Goal: Navigation & Orientation: Find specific page/section

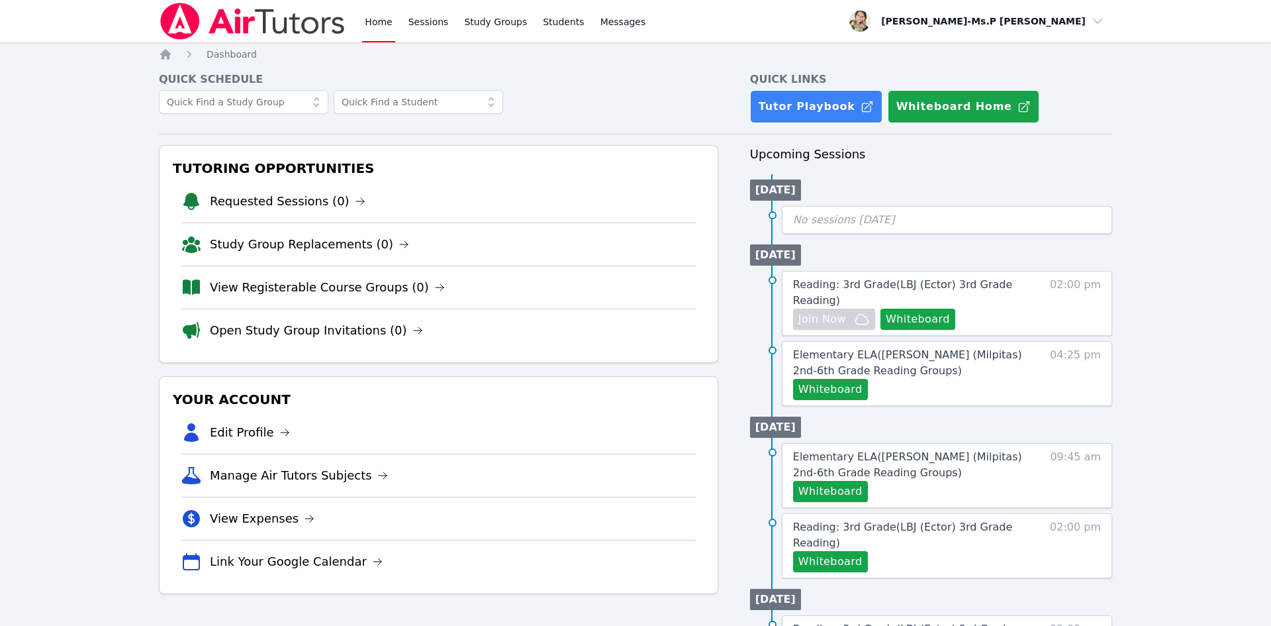
click at [424, 24] on link "Sessions" at bounding box center [429, 21] width 46 height 42
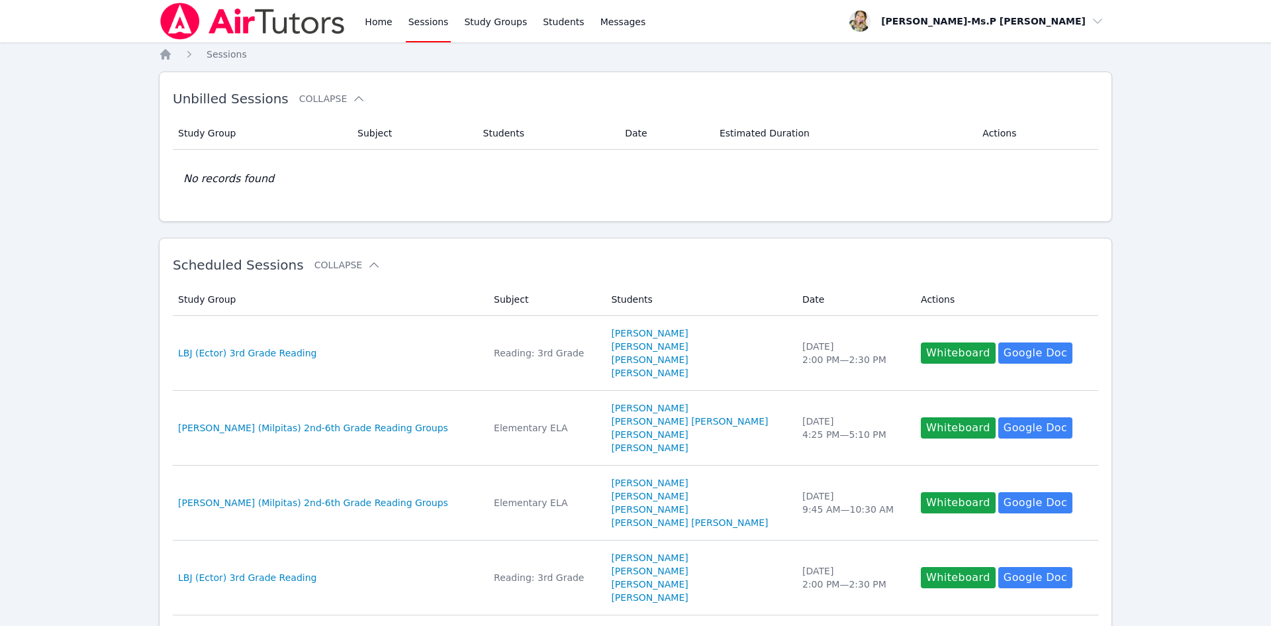
click at [371, 21] on link "Home" at bounding box center [378, 21] width 32 height 42
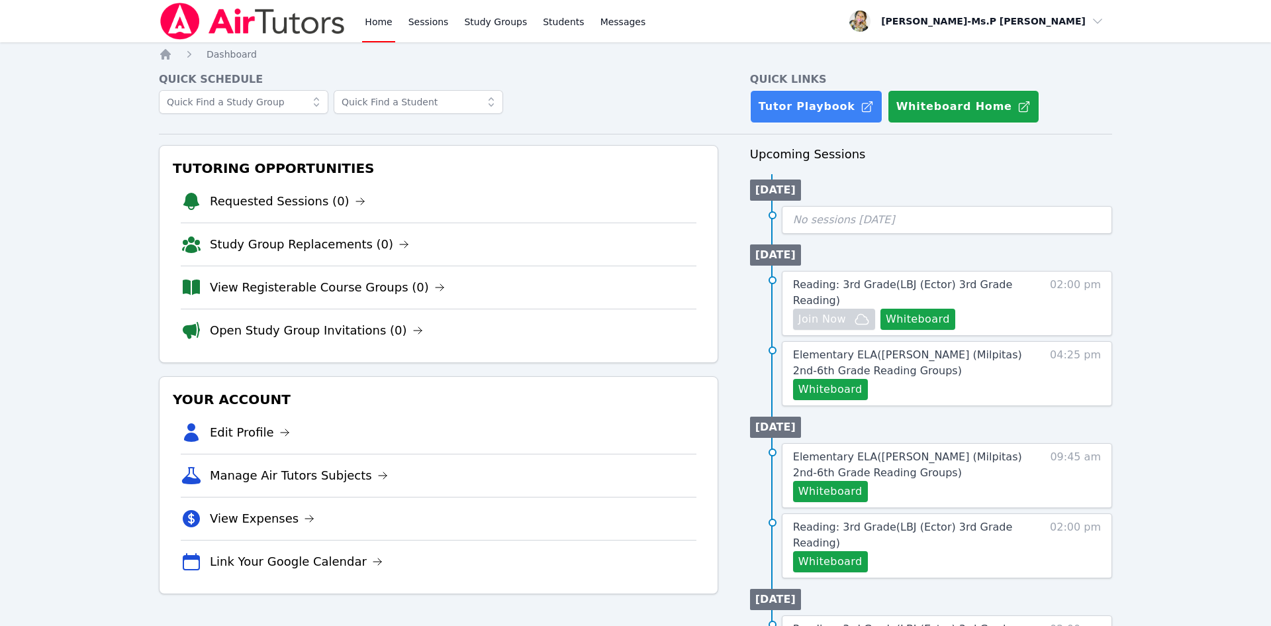
click at [73, 208] on div "Home Sessions Study Groups Students Messages Open user menu Priscilla-Ms.P Hard…" at bounding box center [635, 579] width 1271 height 1158
click at [435, 21] on link "Sessions" at bounding box center [429, 21] width 46 height 42
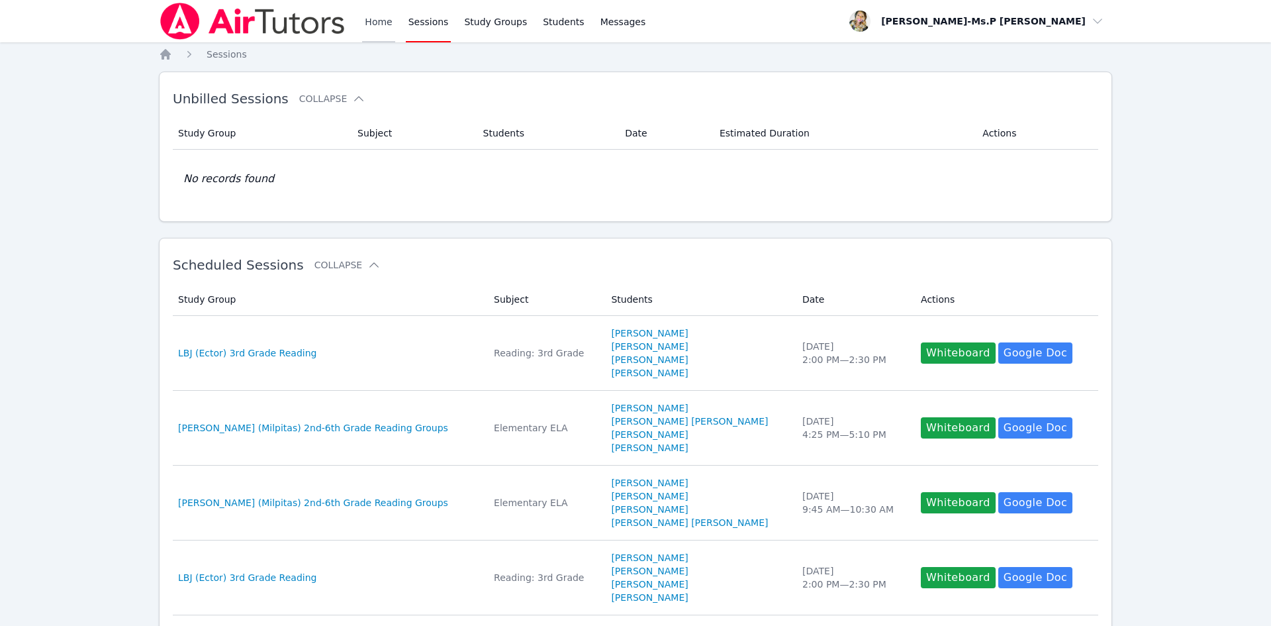
click at [383, 25] on link "Home" at bounding box center [378, 21] width 32 height 42
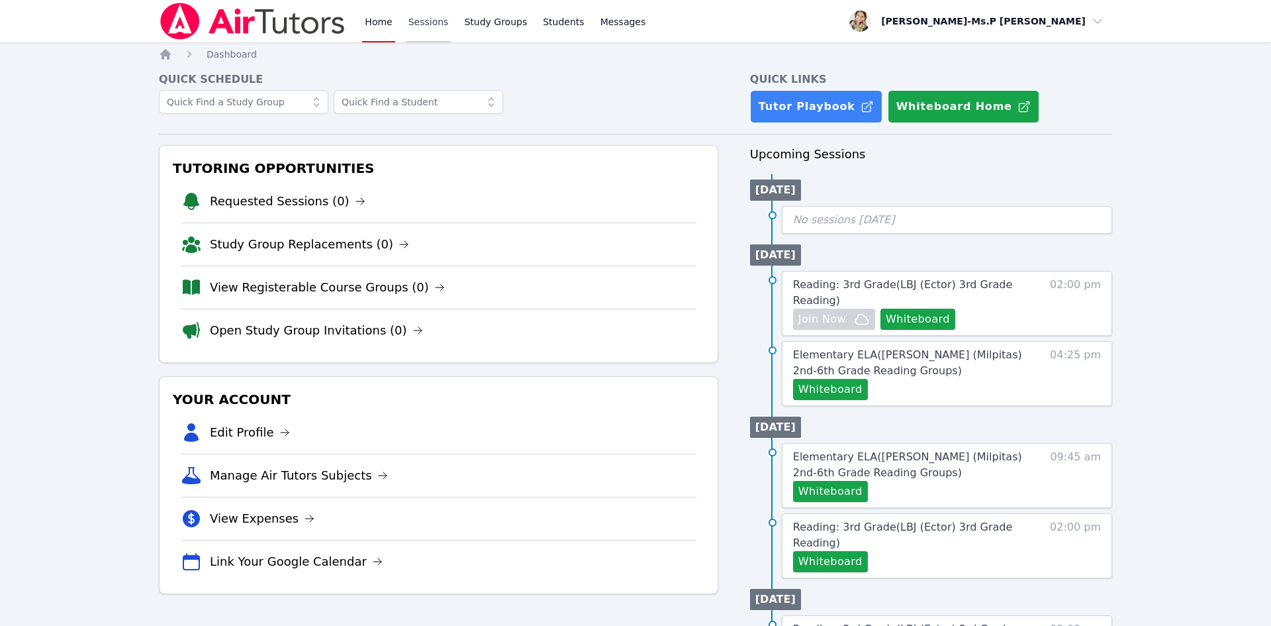
click at [418, 17] on link "Sessions" at bounding box center [429, 21] width 46 height 42
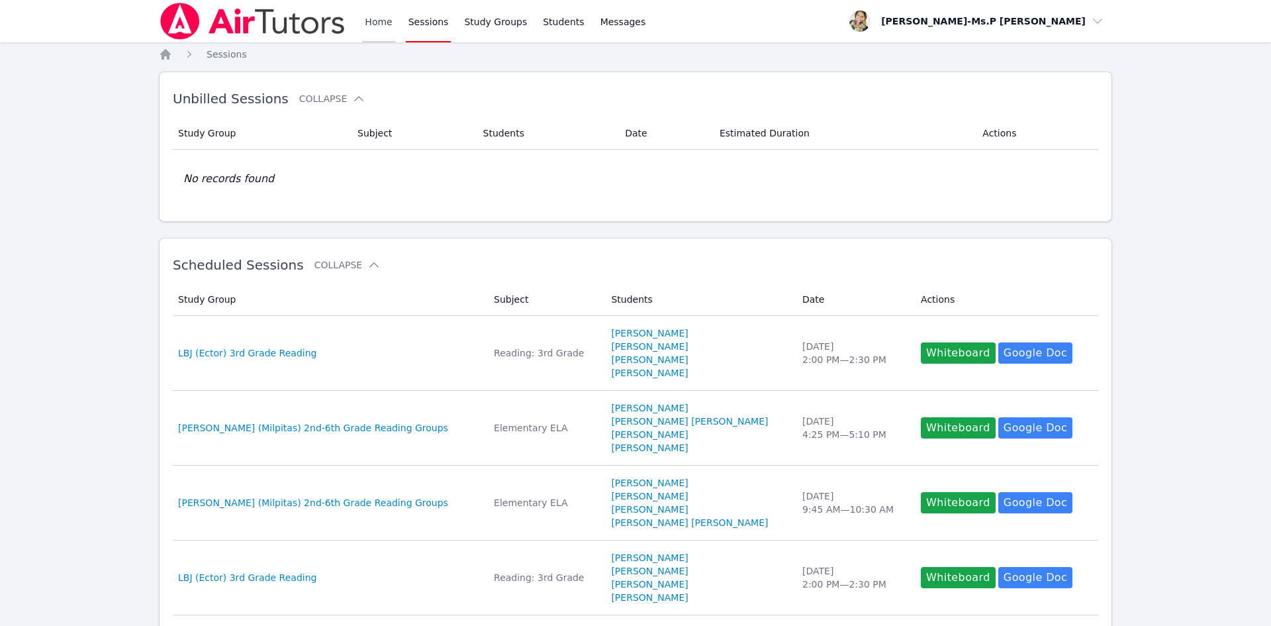
click at [387, 23] on link "Home" at bounding box center [378, 21] width 32 height 42
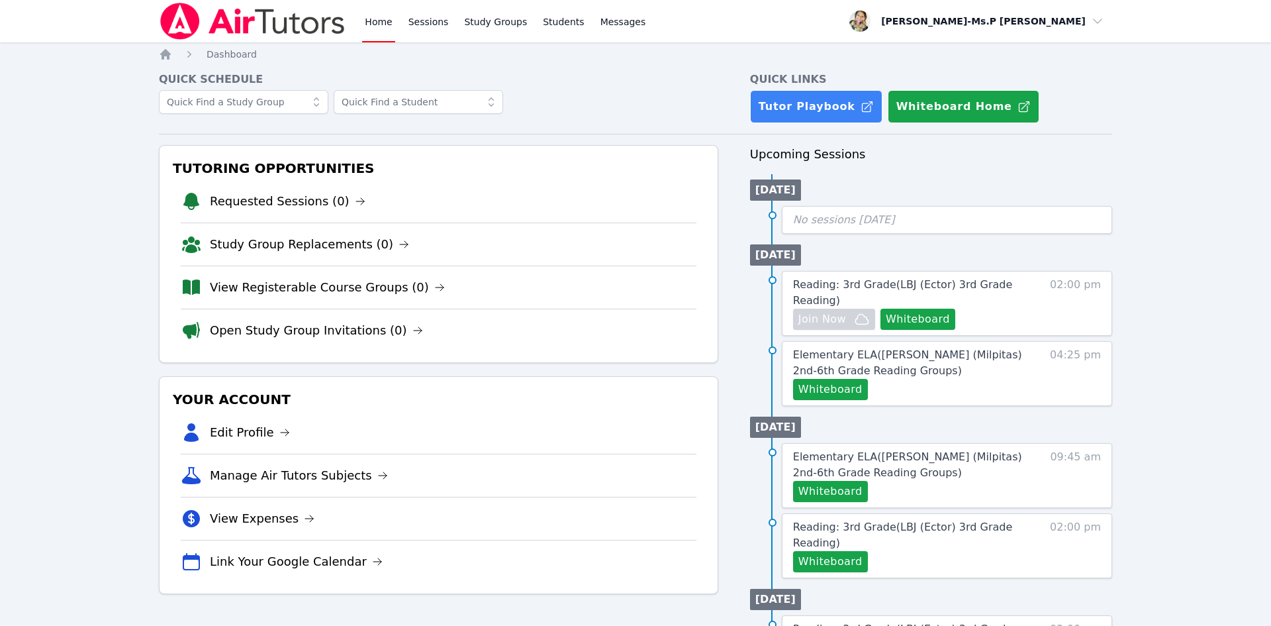
click at [234, 23] on img at bounding box center [252, 21] width 187 height 37
click at [452, 20] on div "Home Sessions Study Groups Students Messages" at bounding box center [505, 21] width 286 height 42
click at [424, 21] on link "Sessions" at bounding box center [429, 21] width 46 height 42
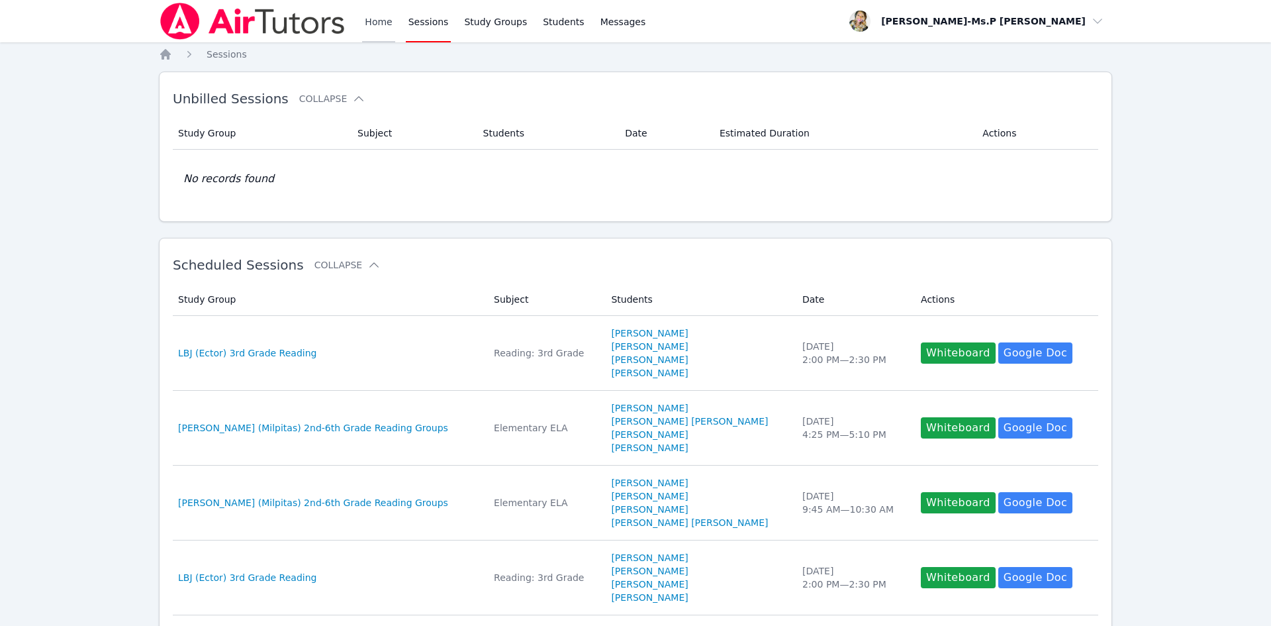
click at [379, 20] on link "Home" at bounding box center [378, 21] width 32 height 42
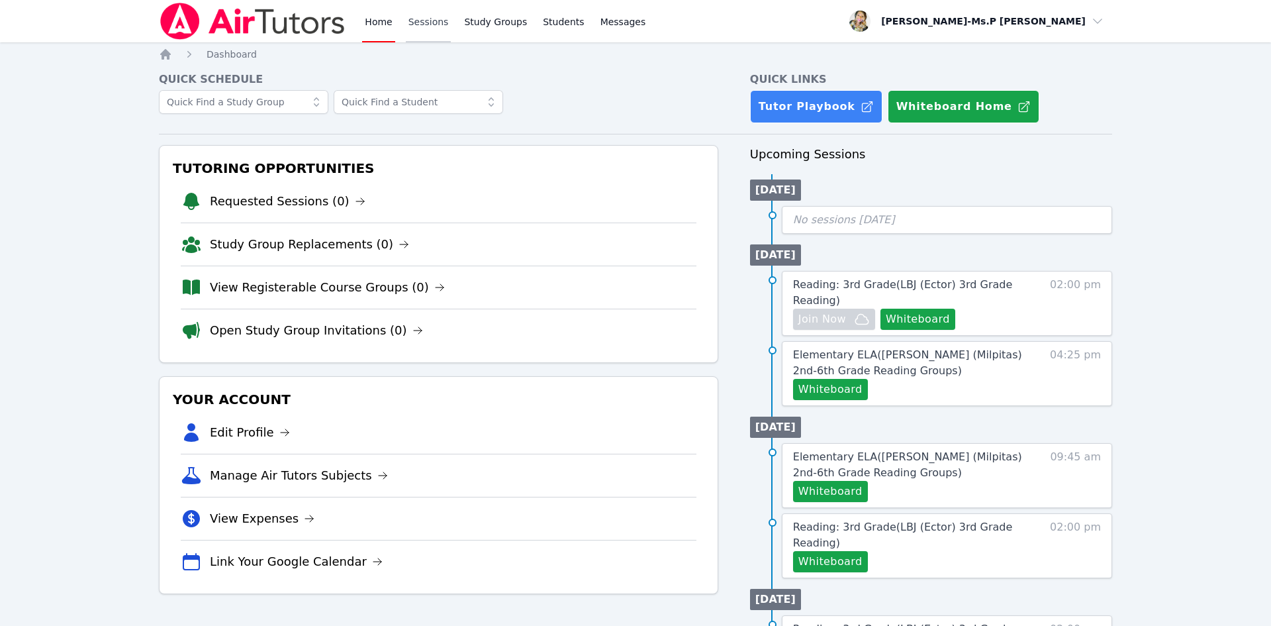
click at [420, 13] on link "Sessions" at bounding box center [429, 21] width 46 height 42
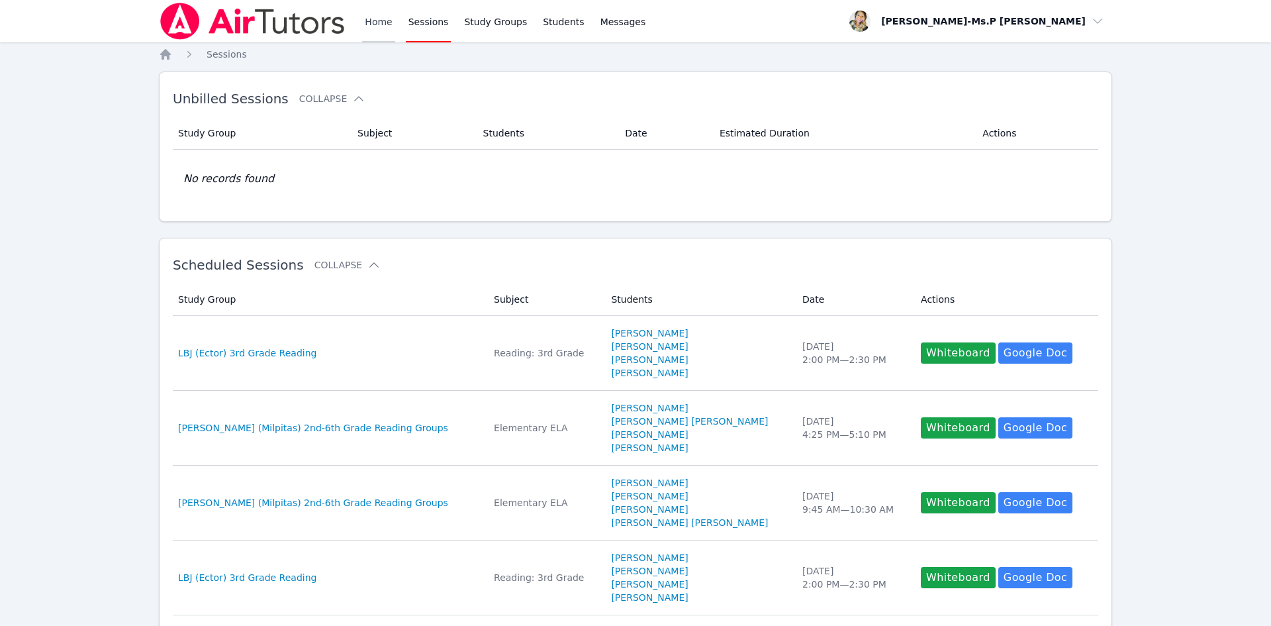
click at [383, 20] on link "Home" at bounding box center [378, 21] width 32 height 42
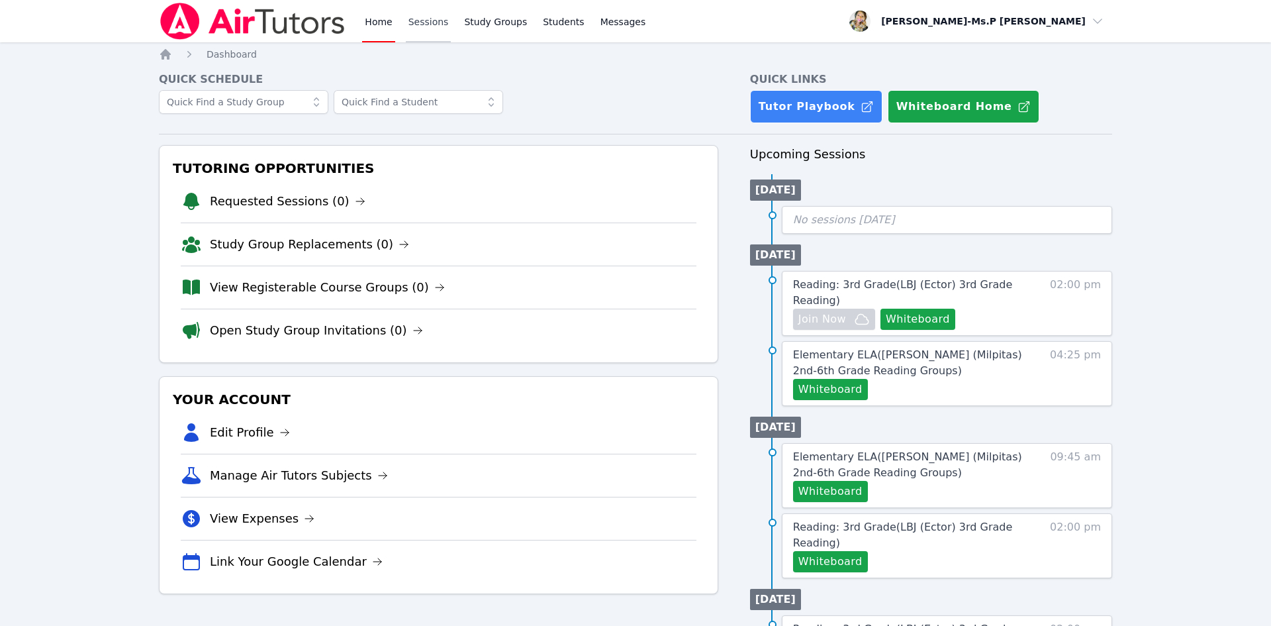
click at [428, 19] on link "Sessions" at bounding box center [429, 21] width 46 height 42
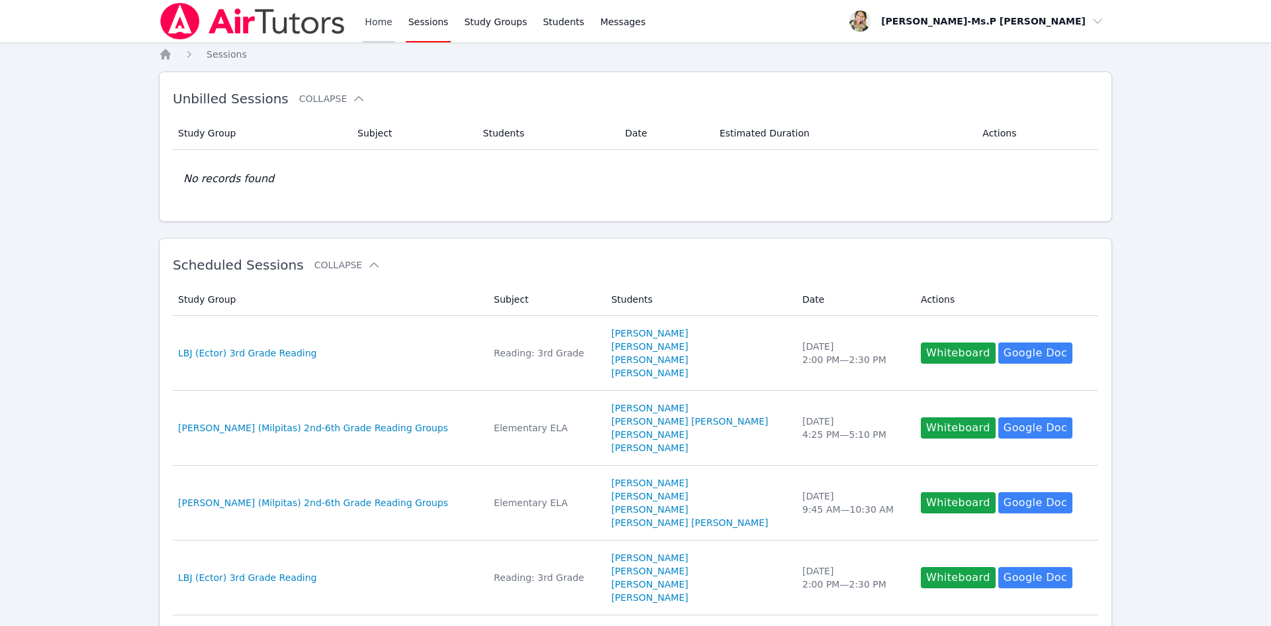
click at [384, 21] on link "Home" at bounding box center [378, 21] width 32 height 42
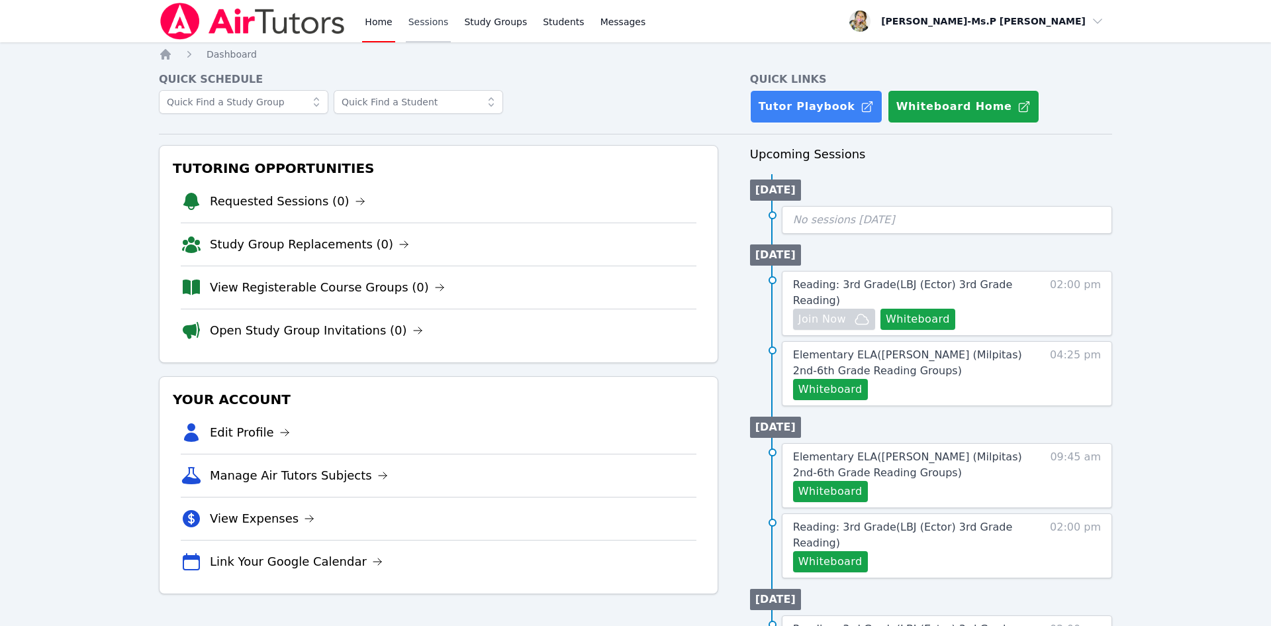
click at [428, 17] on link "Sessions" at bounding box center [429, 21] width 46 height 42
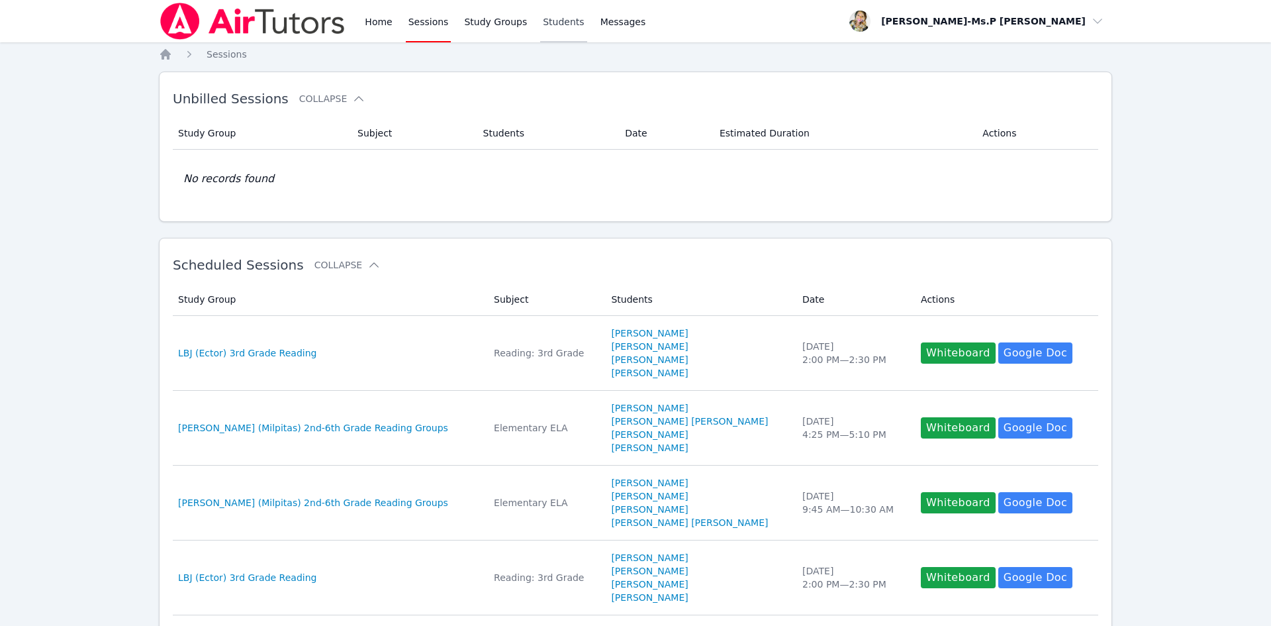
click at [542, 4] on link "Students" at bounding box center [563, 21] width 46 height 42
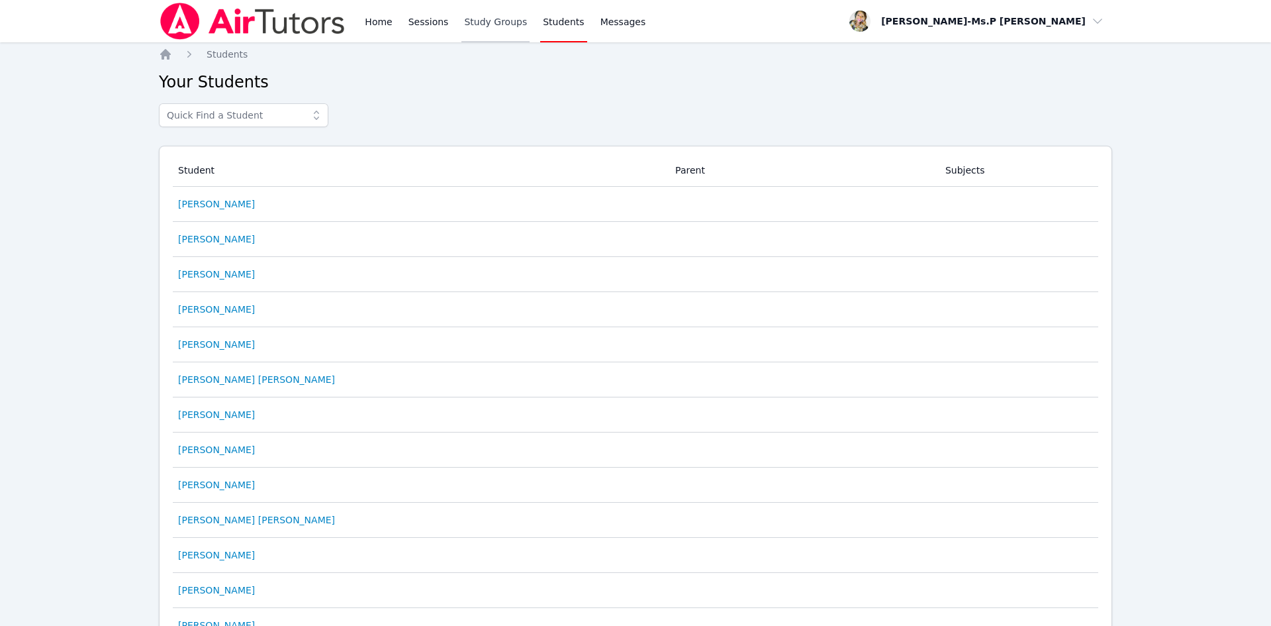
click at [505, 22] on link "Study Groups" at bounding box center [496, 21] width 68 height 42
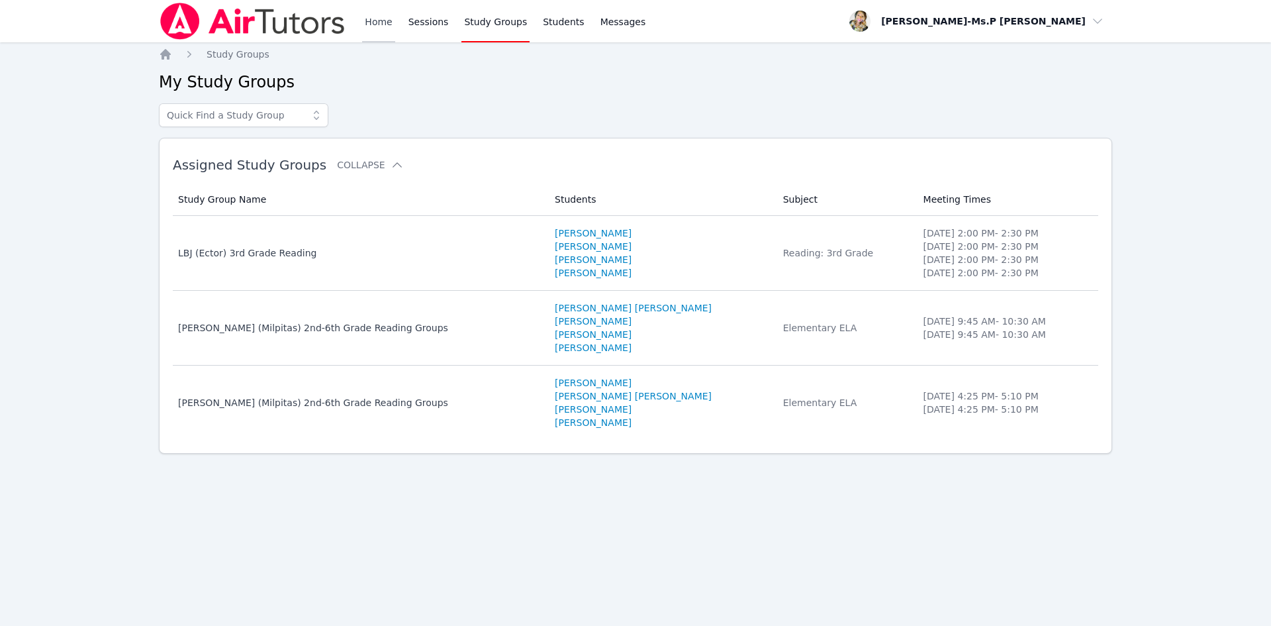
click at [374, 24] on link "Home" at bounding box center [378, 21] width 32 height 42
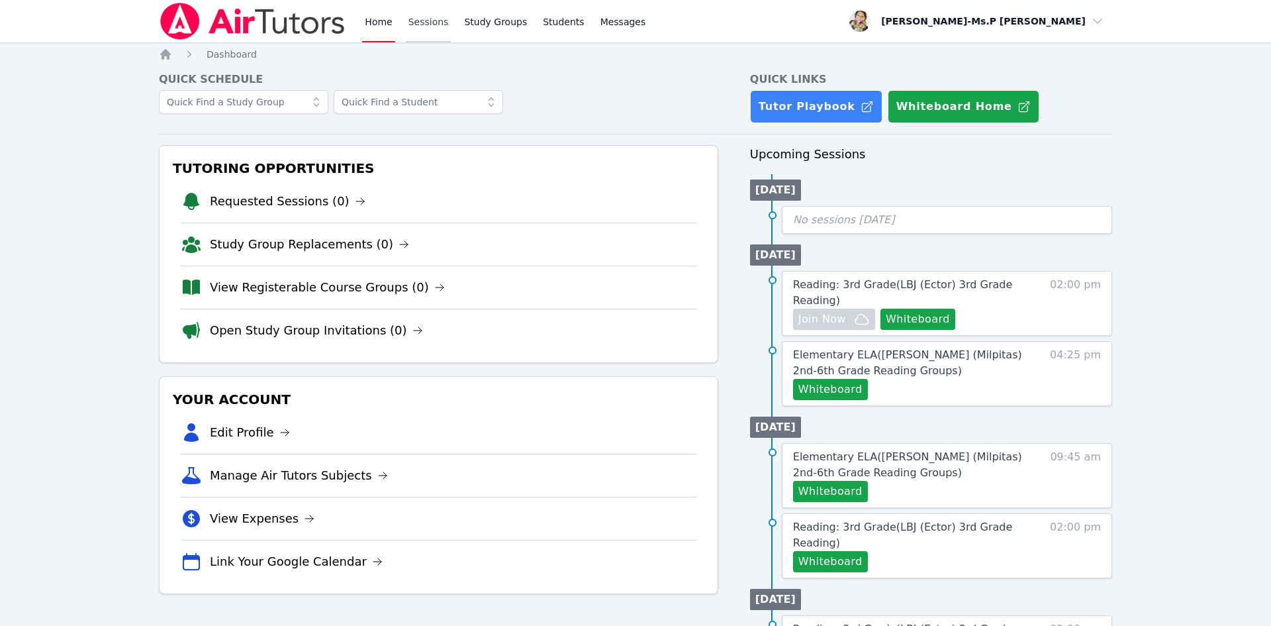
drag, startPoint x: 420, startPoint y: 11, endPoint x: 426, endPoint y: 17, distance: 8.9
click at [420, 11] on link "Sessions" at bounding box center [429, 21] width 46 height 42
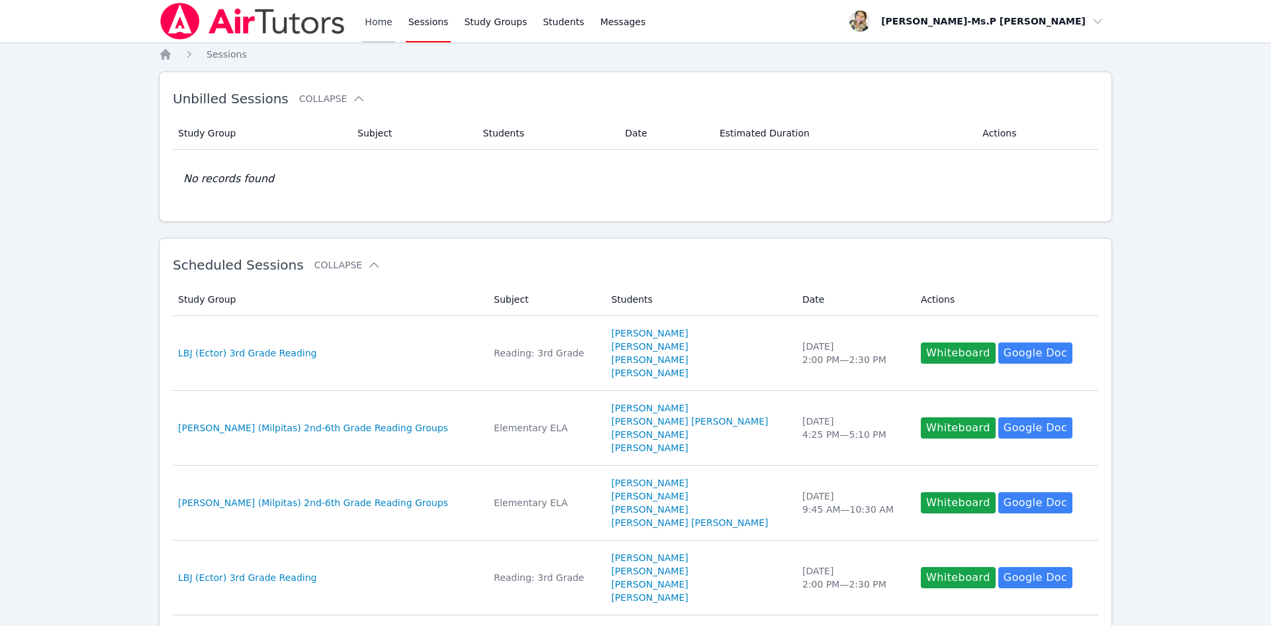
click at [372, 17] on link "Home" at bounding box center [378, 21] width 32 height 42
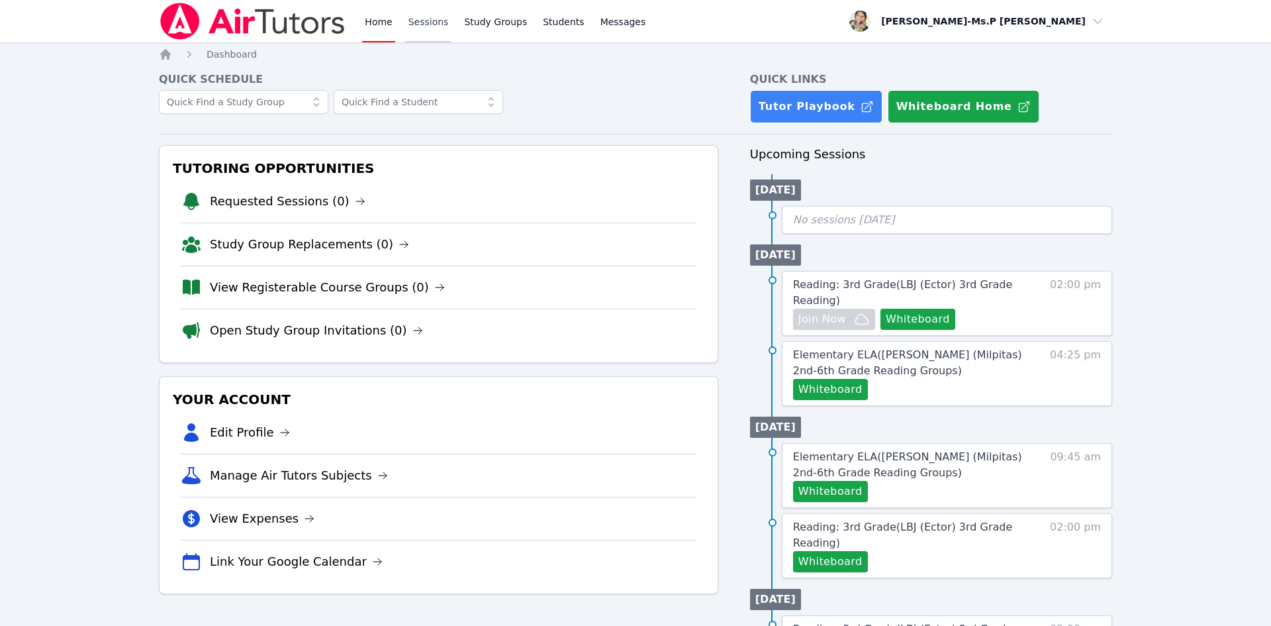
click at [434, 21] on link "Sessions" at bounding box center [429, 21] width 46 height 42
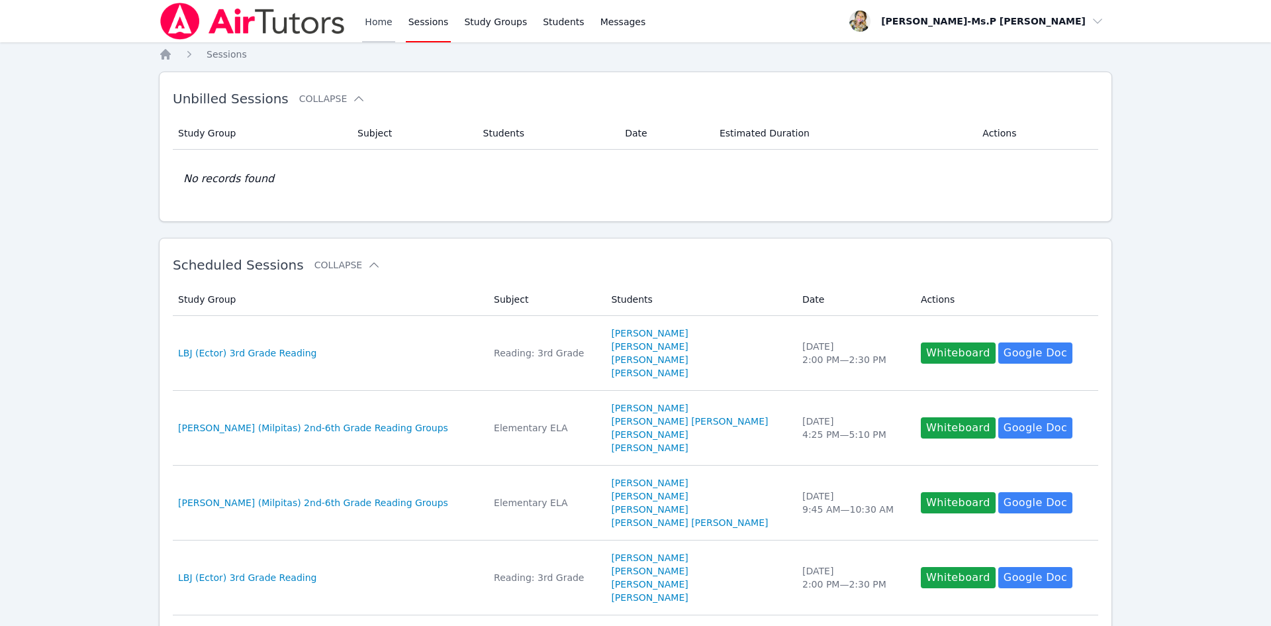
click at [372, 23] on link "Home" at bounding box center [378, 21] width 32 height 42
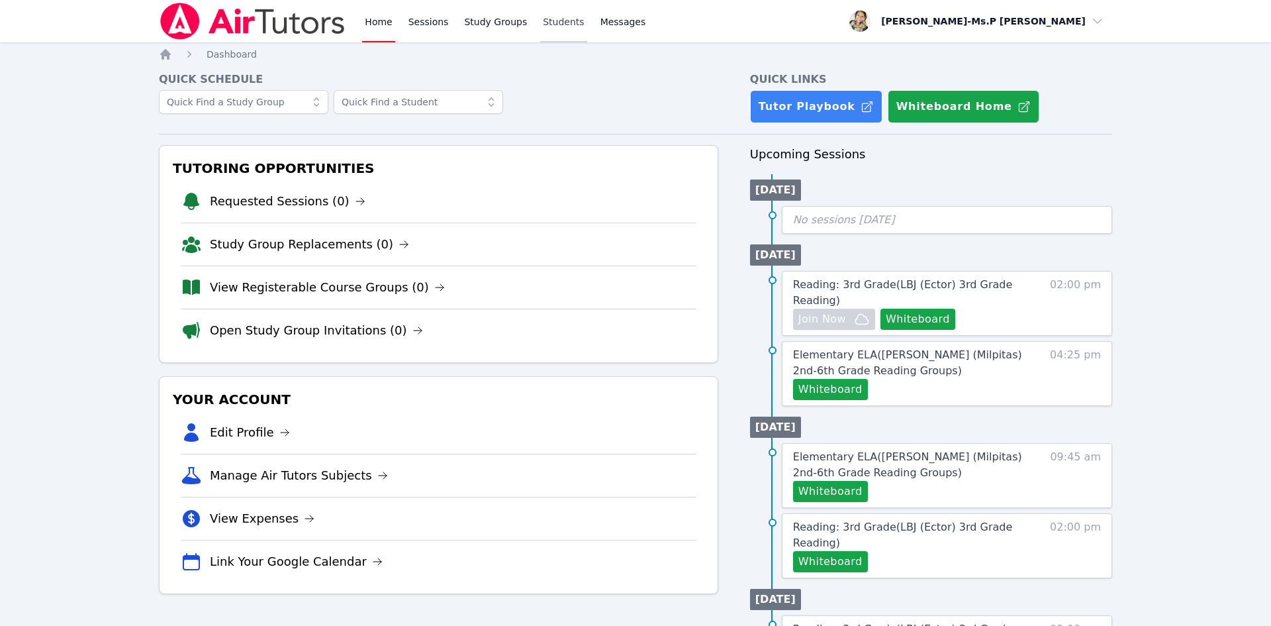
click at [569, 16] on link "Students" at bounding box center [563, 21] width 46 height 42
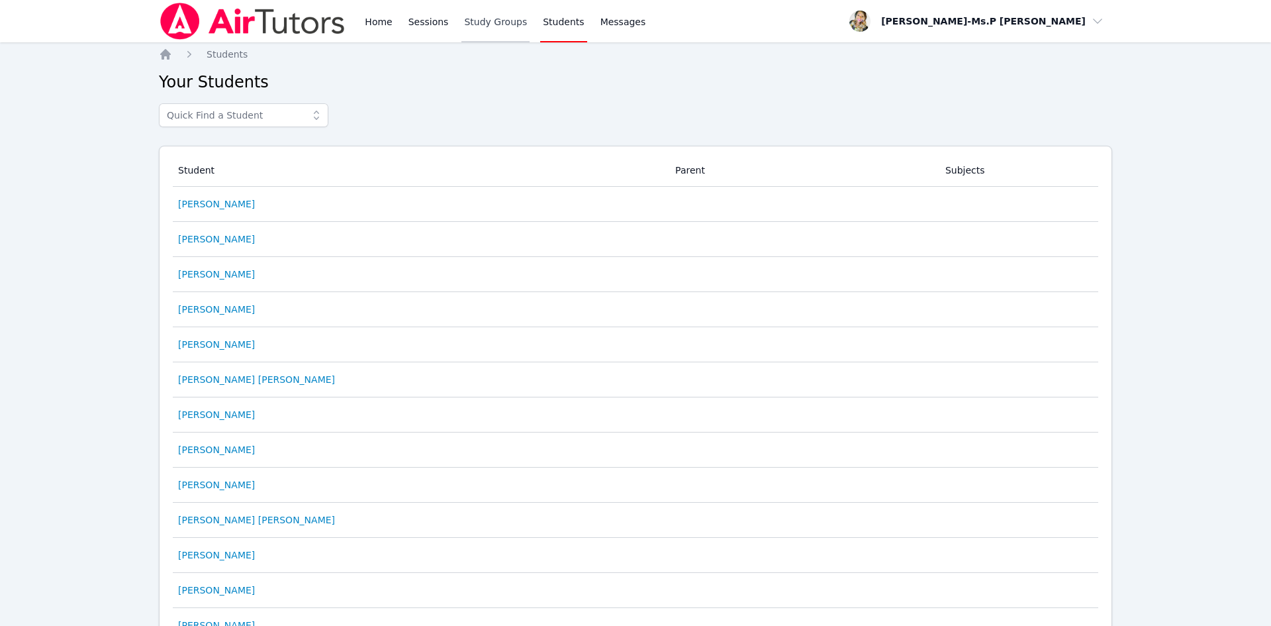
click at [467, 33] on link "Study Groups" at bounding box center [496, 21] width 68 height 42
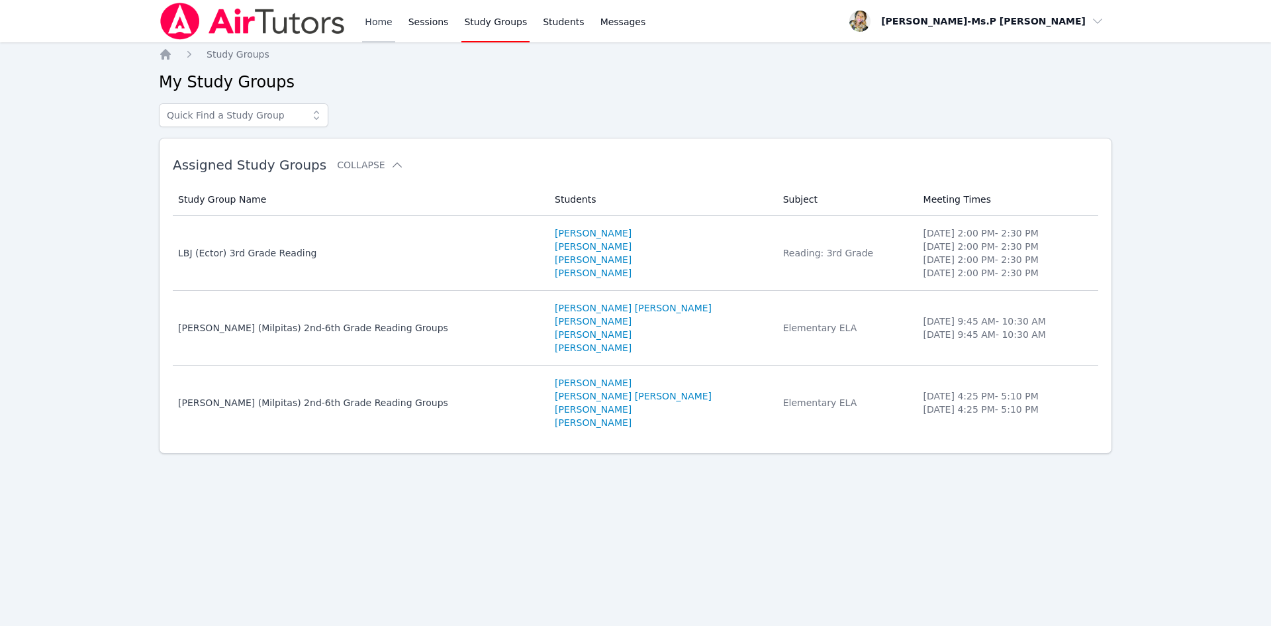
click at [370, 22] on link "Home" at bounding box center [378, 21] width 32 height 42
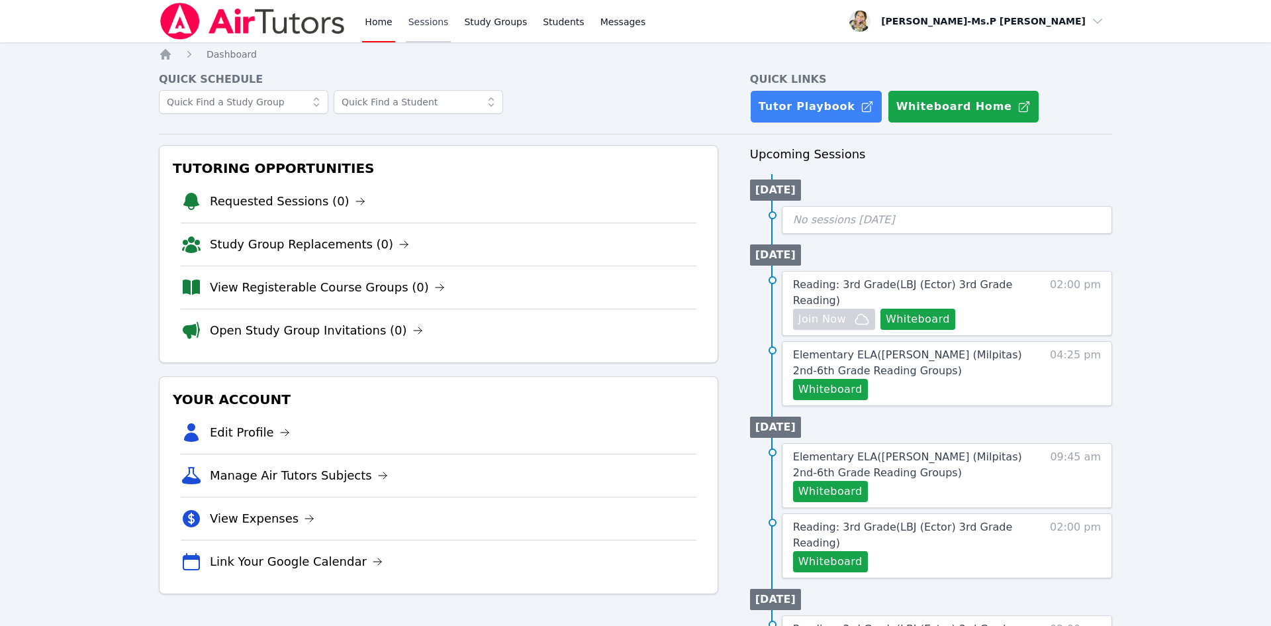
click at [439, 24] on link "Sessions" at bounding box center [429, 21] width 46 height 42
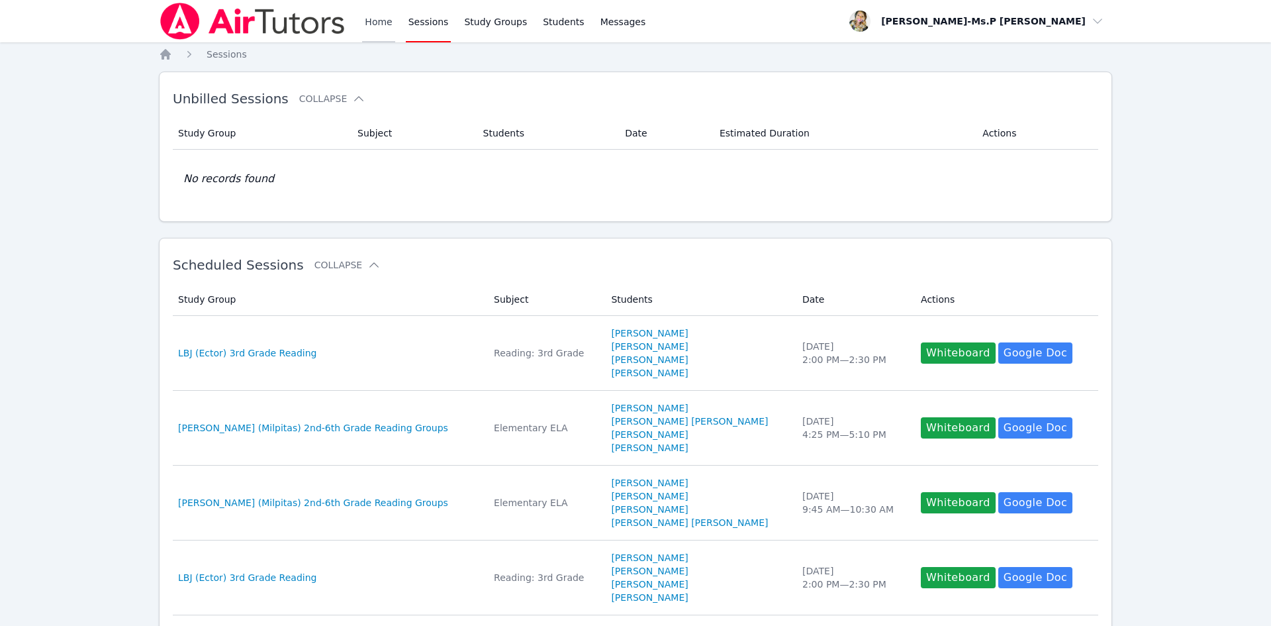
click at [385, 23] on link "Home" at bounding box center [378, 21] width 32 height 42
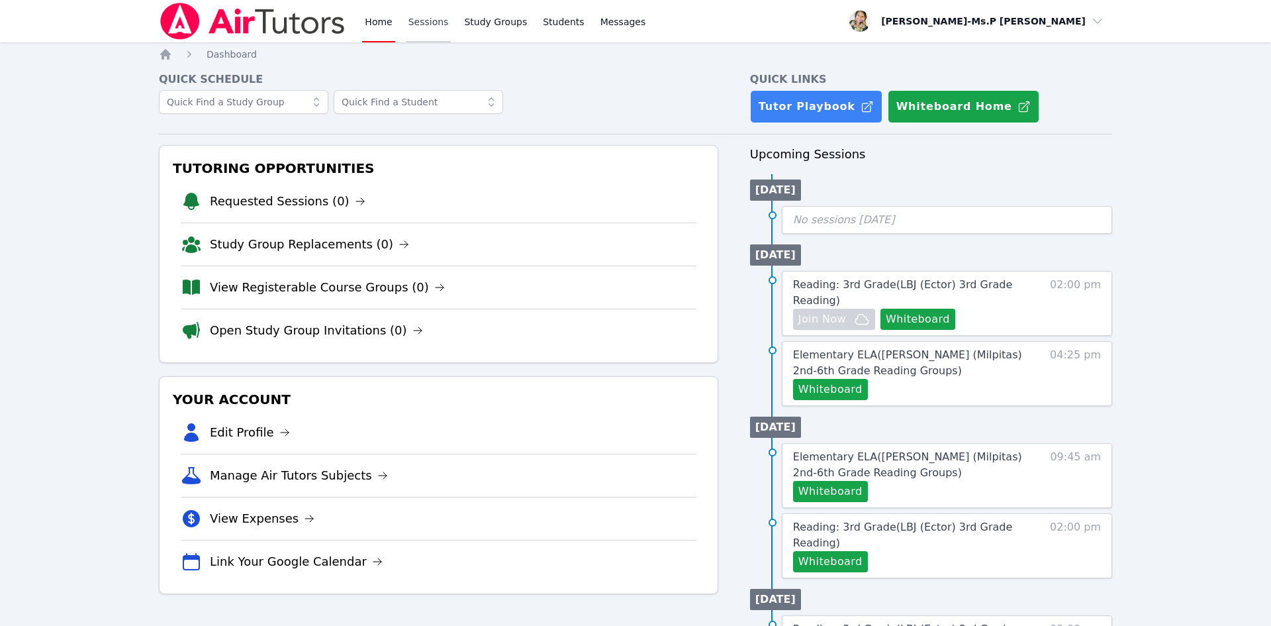
click at [440, 12] on link "Sessions" at bounding box center [429, 21] width 46 height 42
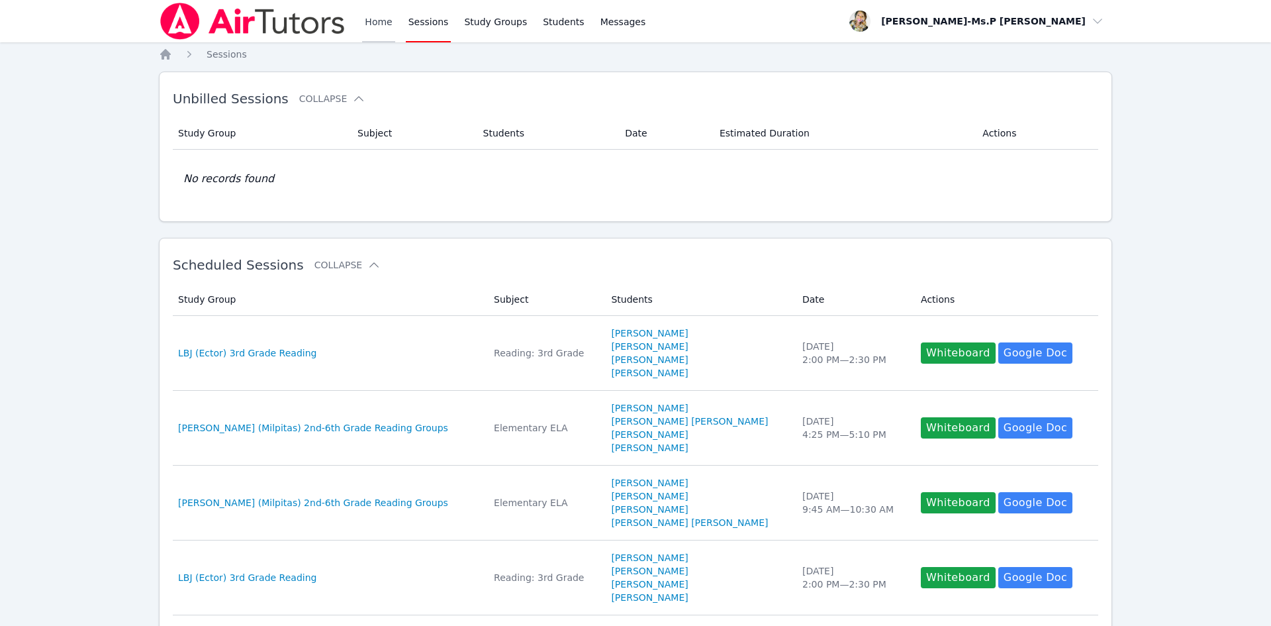
click at [377, 11] on link "Home" at bounding box center [378, 21] width 32 height 42
